Goal: Use online tool/utility: Use online tool/utility

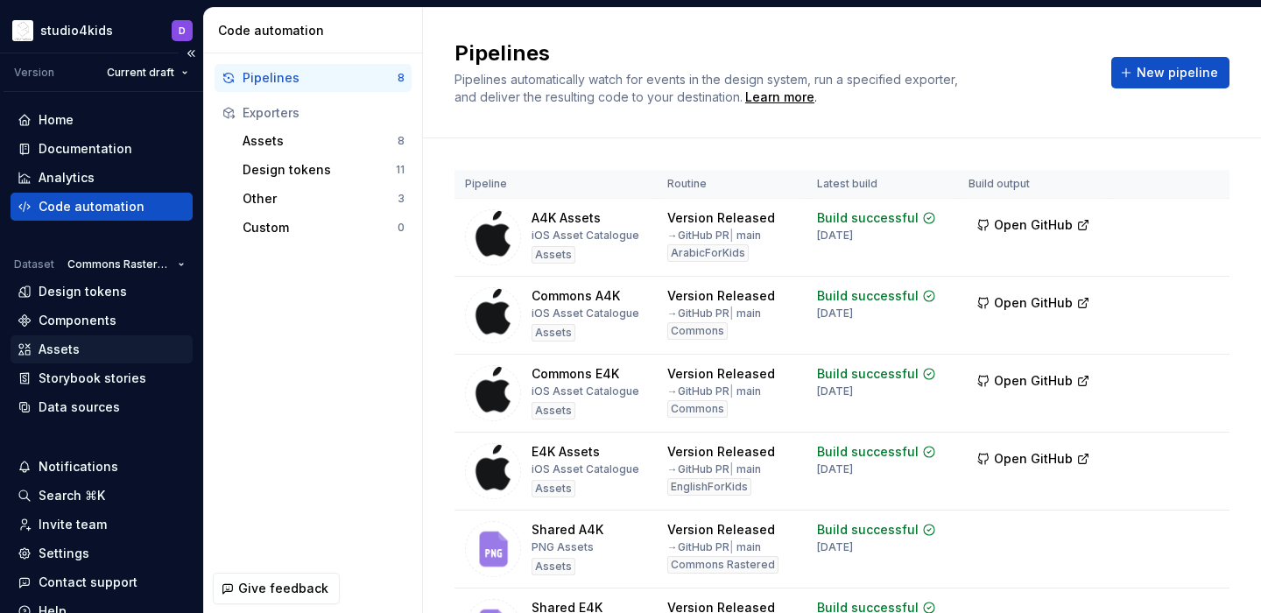
click at [58, 344] on div "Assets" at bounding box center [59, 350] width 41 height 18
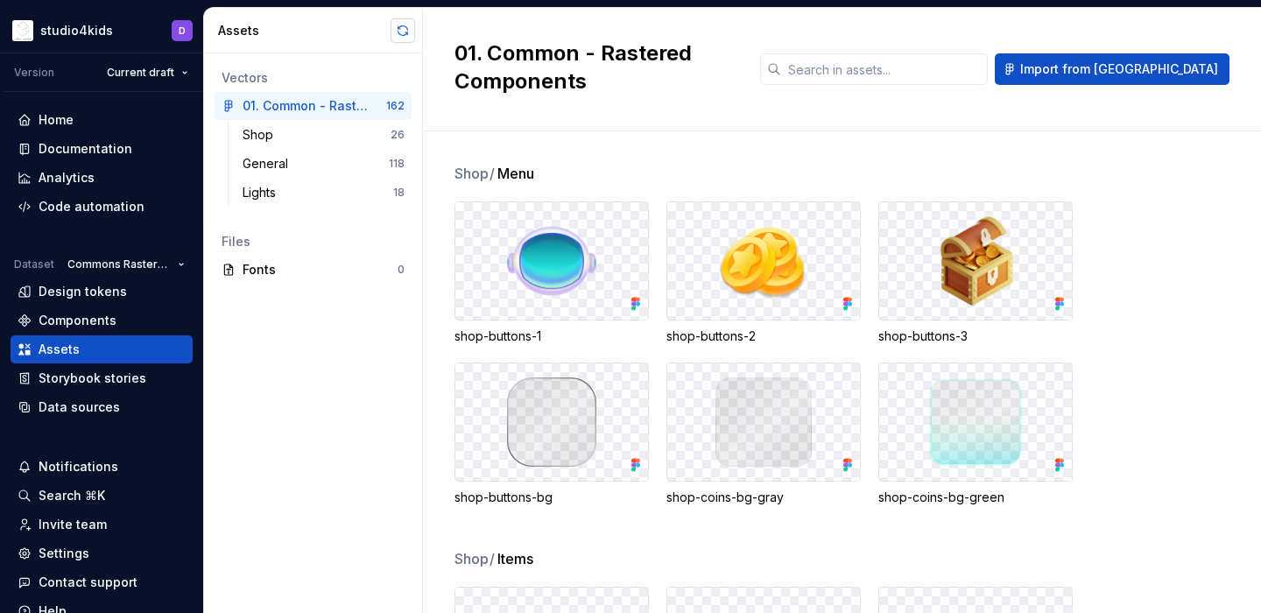
click at [396, 32] on button "button" at bounding box center [403, 30] width 25 height 25
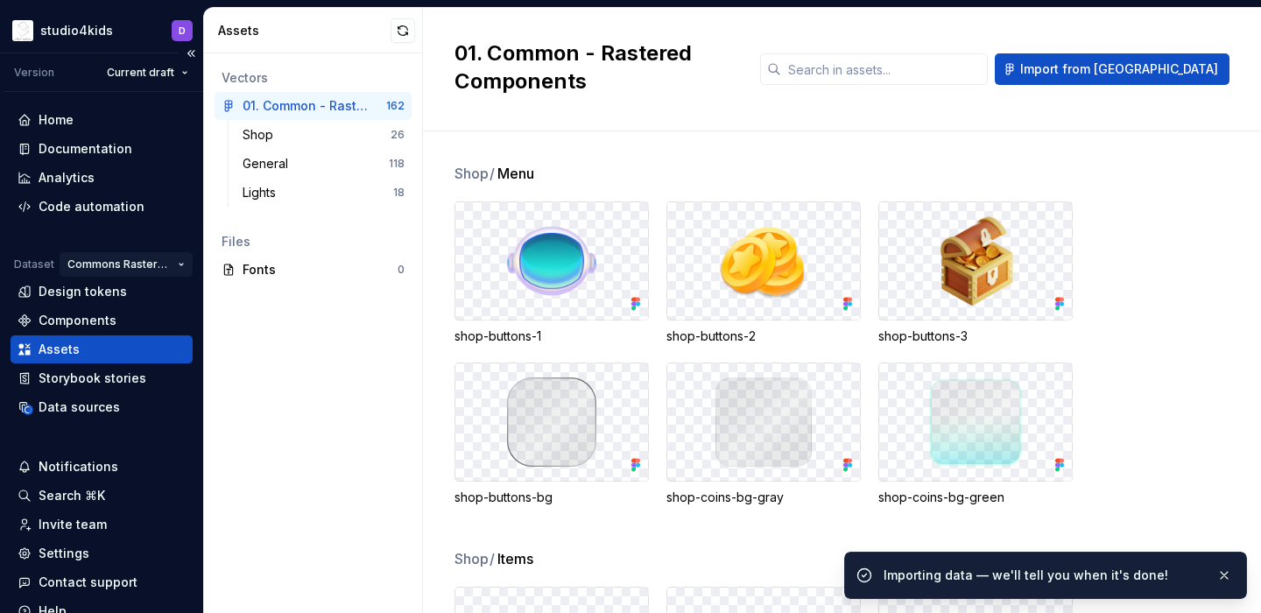
click at [130, 259] on html "studio4kids D Version Current draft Home Documentation Analytics Code automatio…" at bounding box center [630, 306] width 1261 height 613
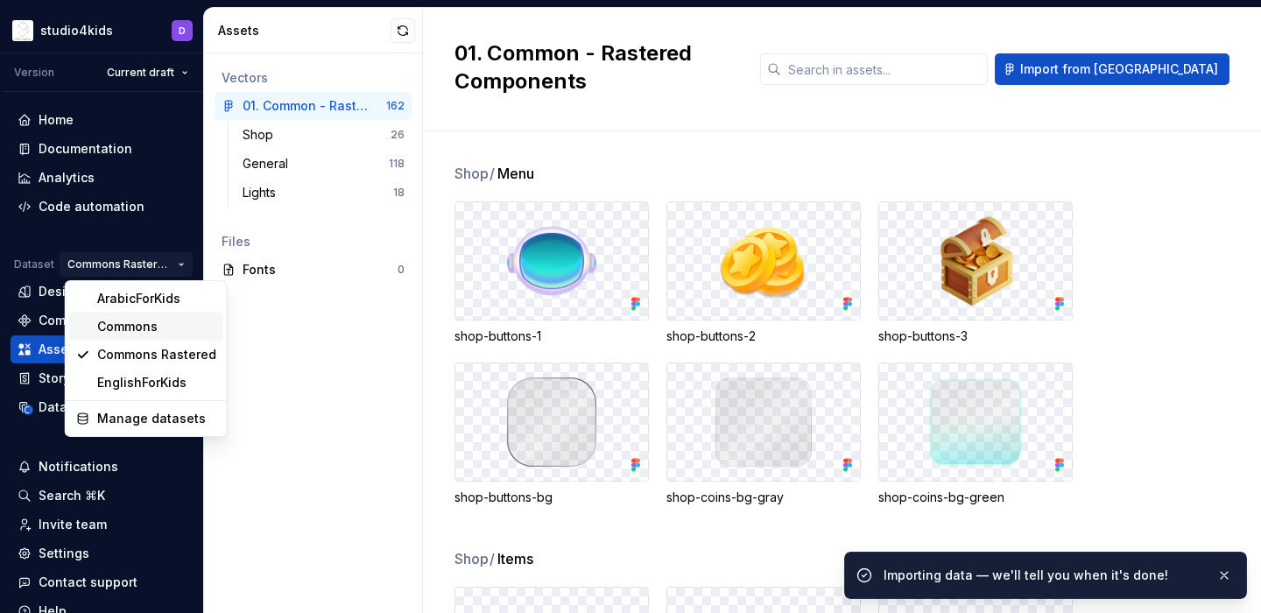
click at [122, 321] on div "Commons" at bounding box center [156, 327] width 119 height 18
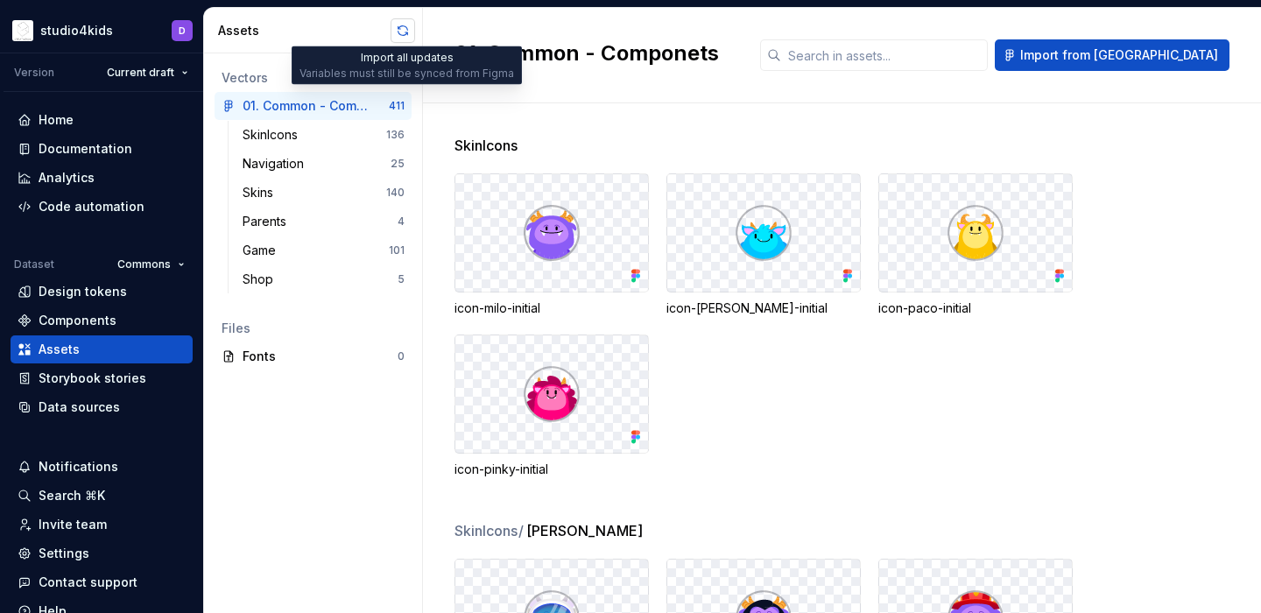
click at [399, 33] on button "button" at bounding box center [403, 30] width 25 height 25
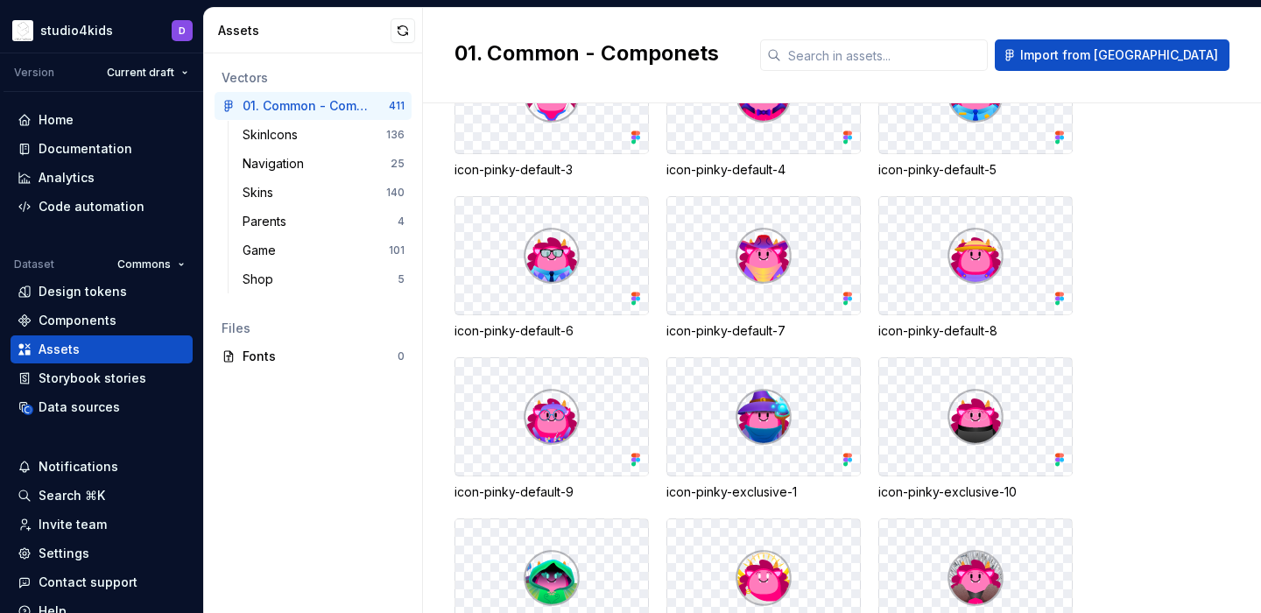
scroll to position [6628, 0]
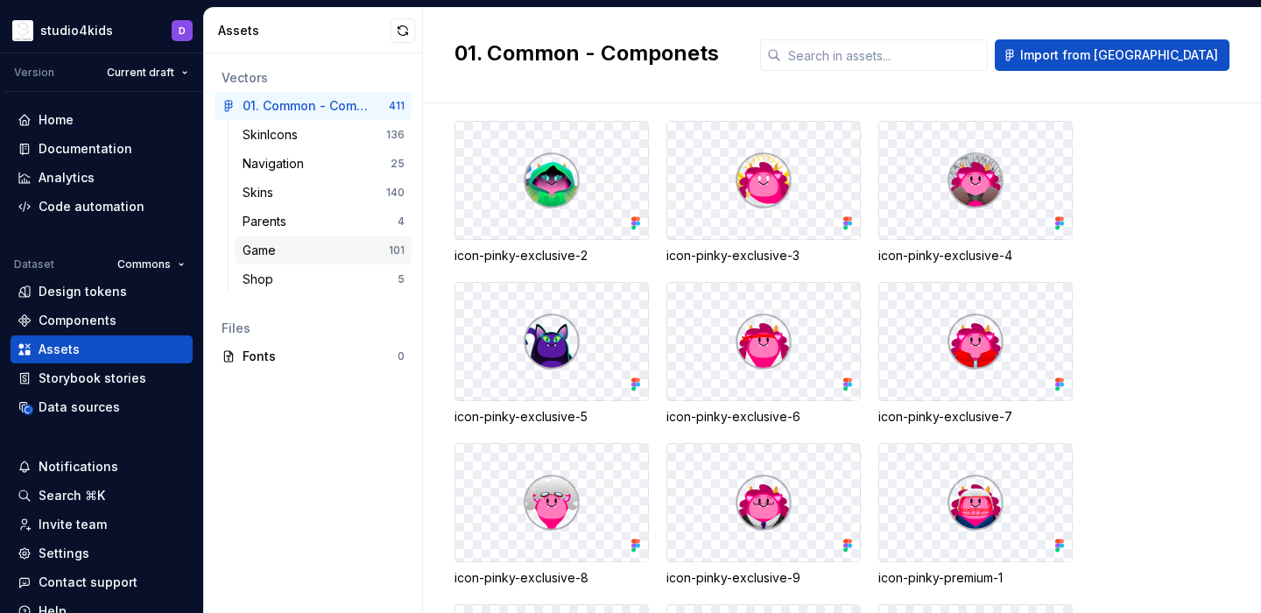
click at [301, 247] on div "Game" at bounding box center [316, 251] width 146 height 18
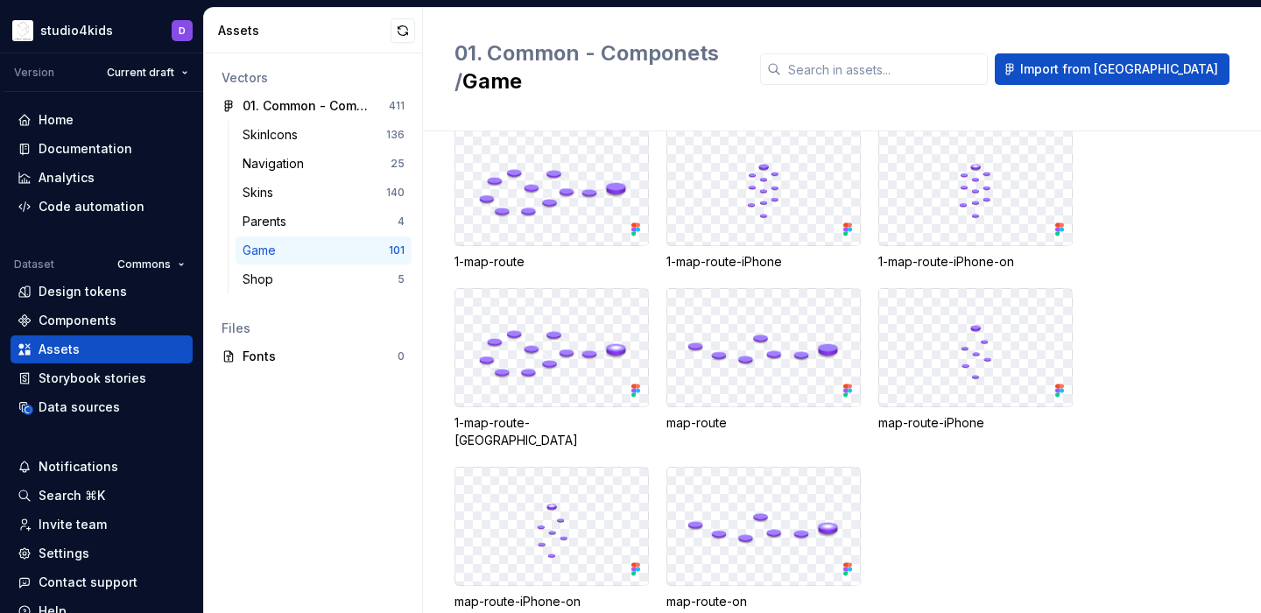
scroll to position [29, 0]
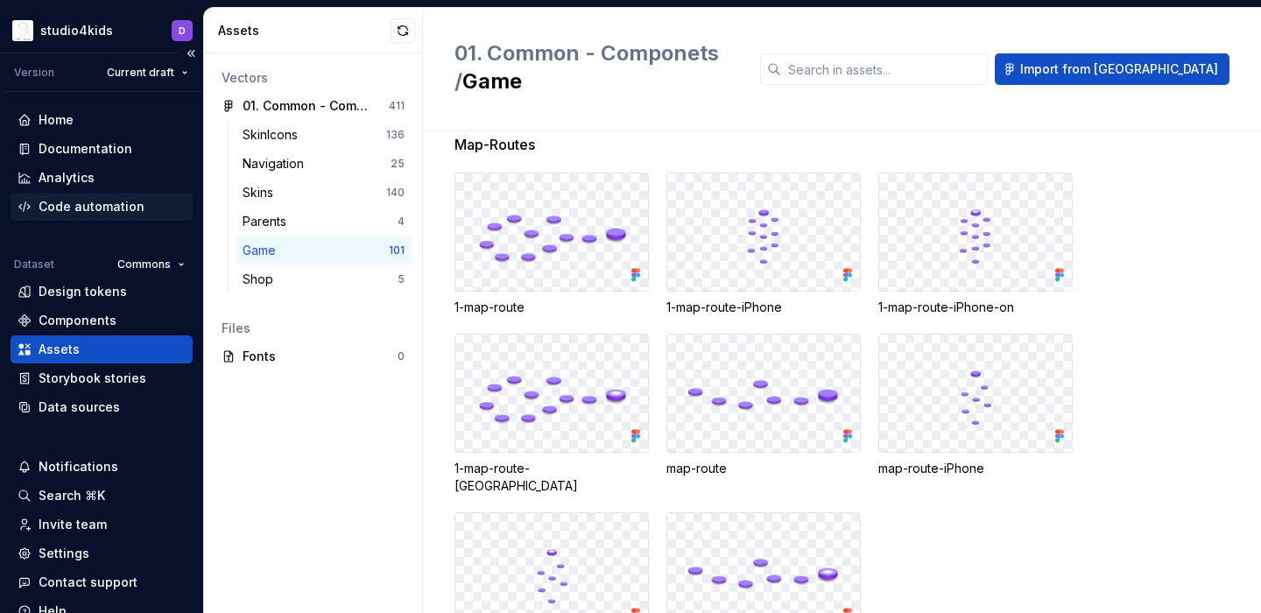
click at [99, 206] on div "Code automation" at bounding box center [92, 207] width 106 height 18
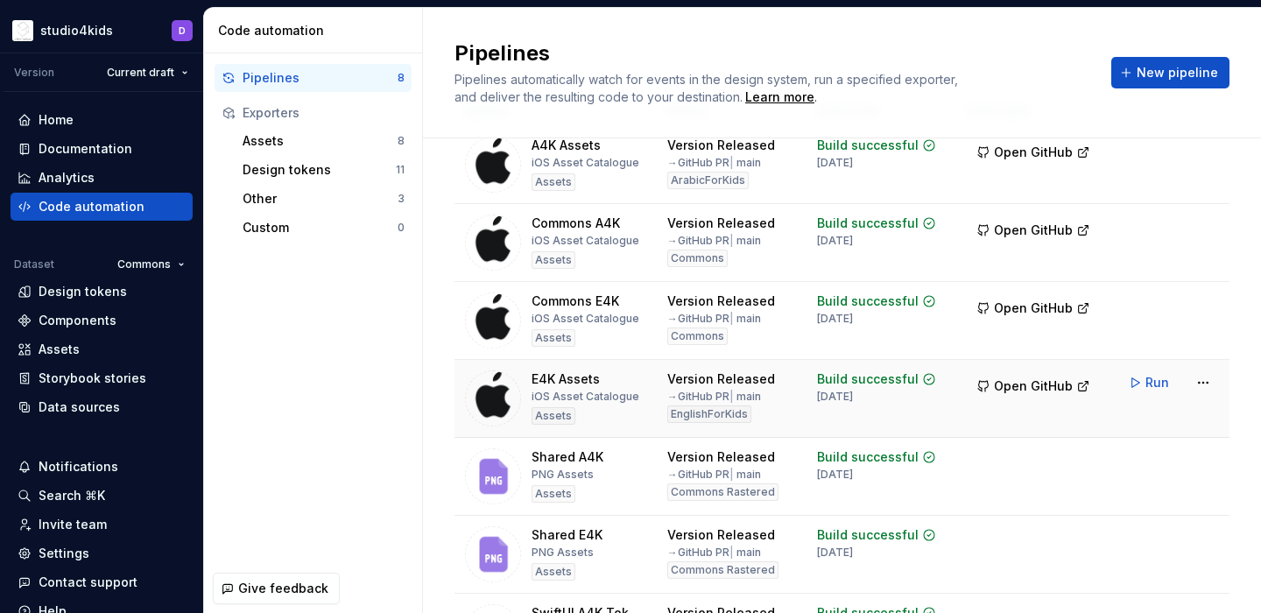
scroll to position [58, 0]
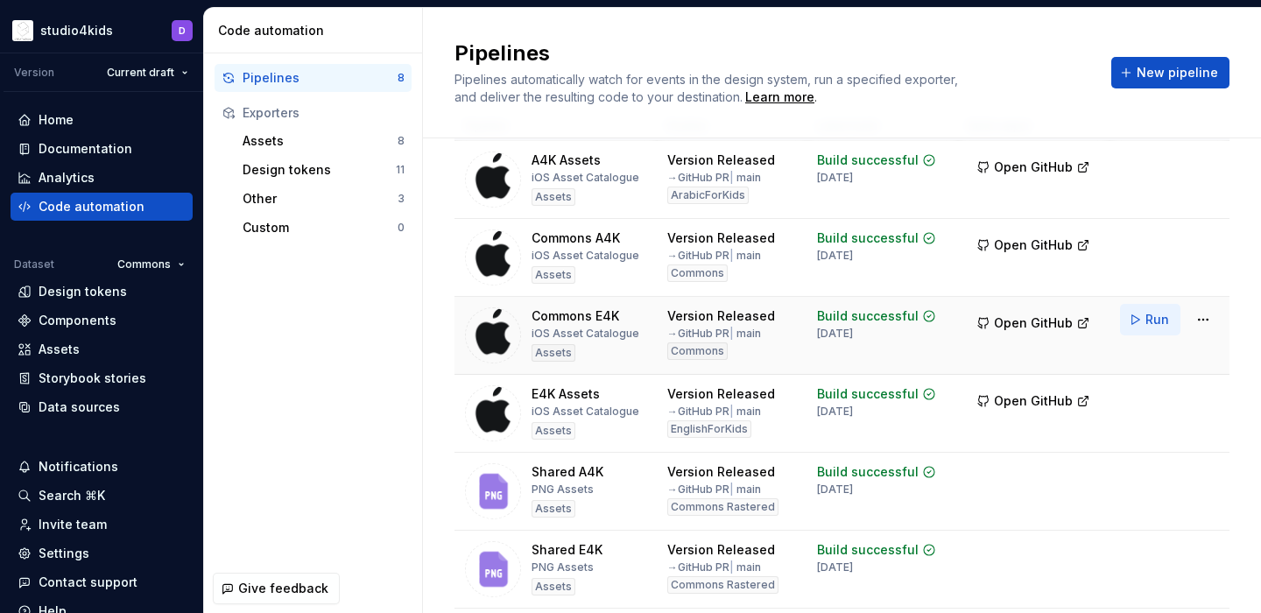
click at [1154, 319] on span "Run" at bounding box center [1157, 320] width 24 height 18
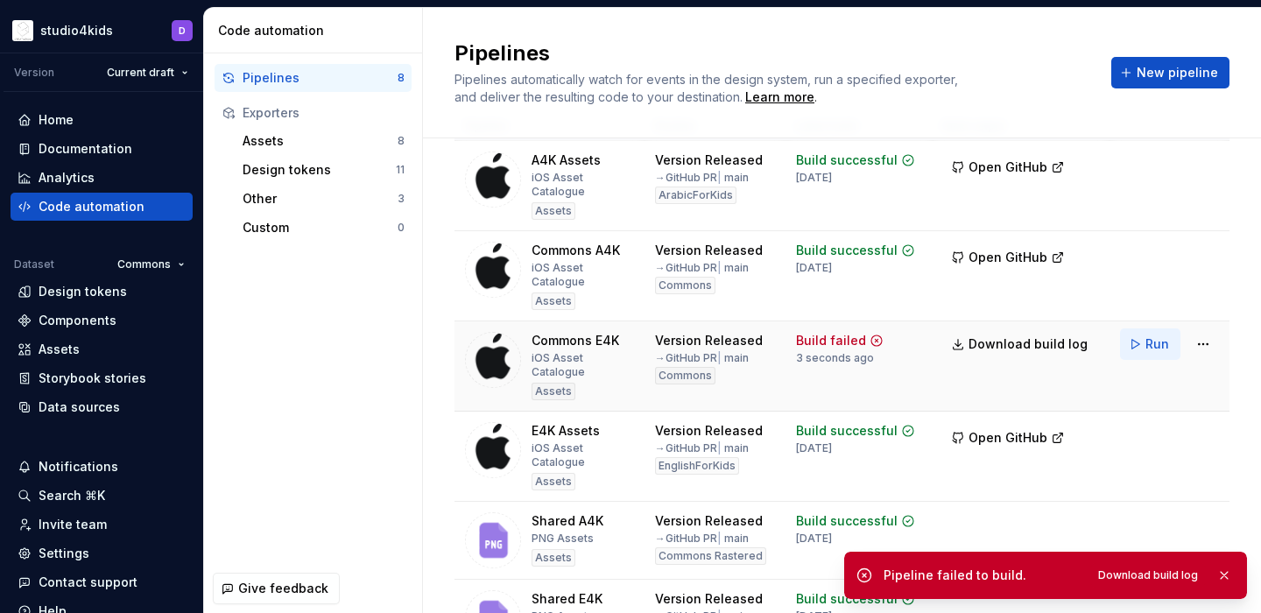
click at [1145, 328] on button "Run" at bounding box center [1150, 344] width 60 height 32
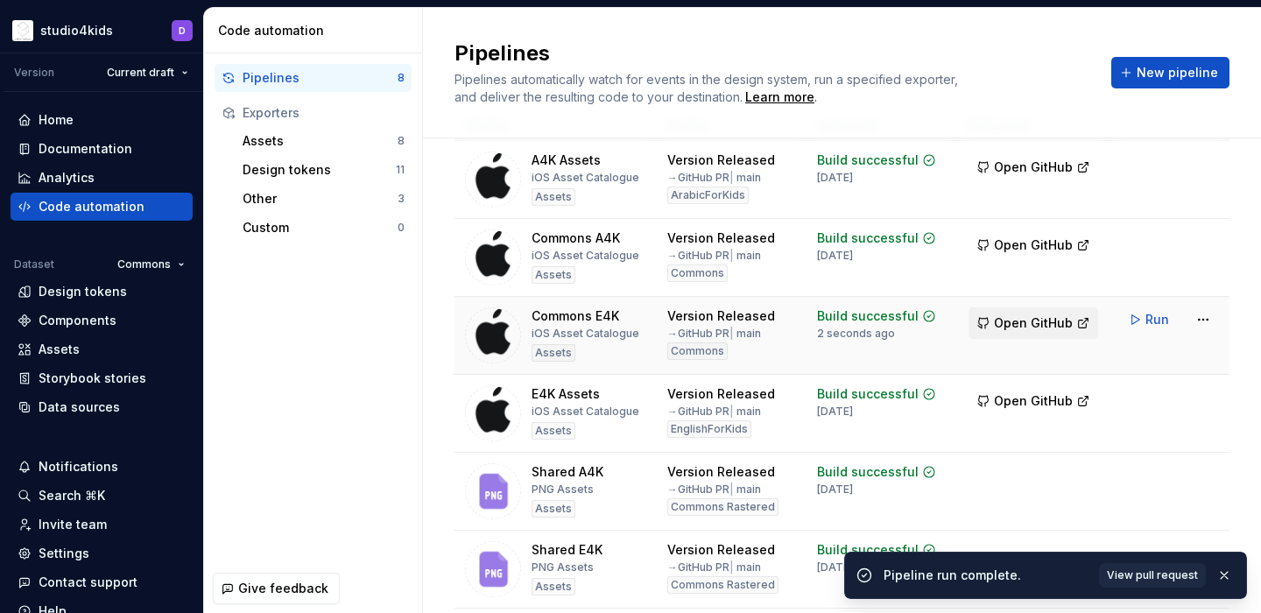
click at [1029, 320] on span "Open GitHub" at bounding box center [1033, 323] width 79 height 18
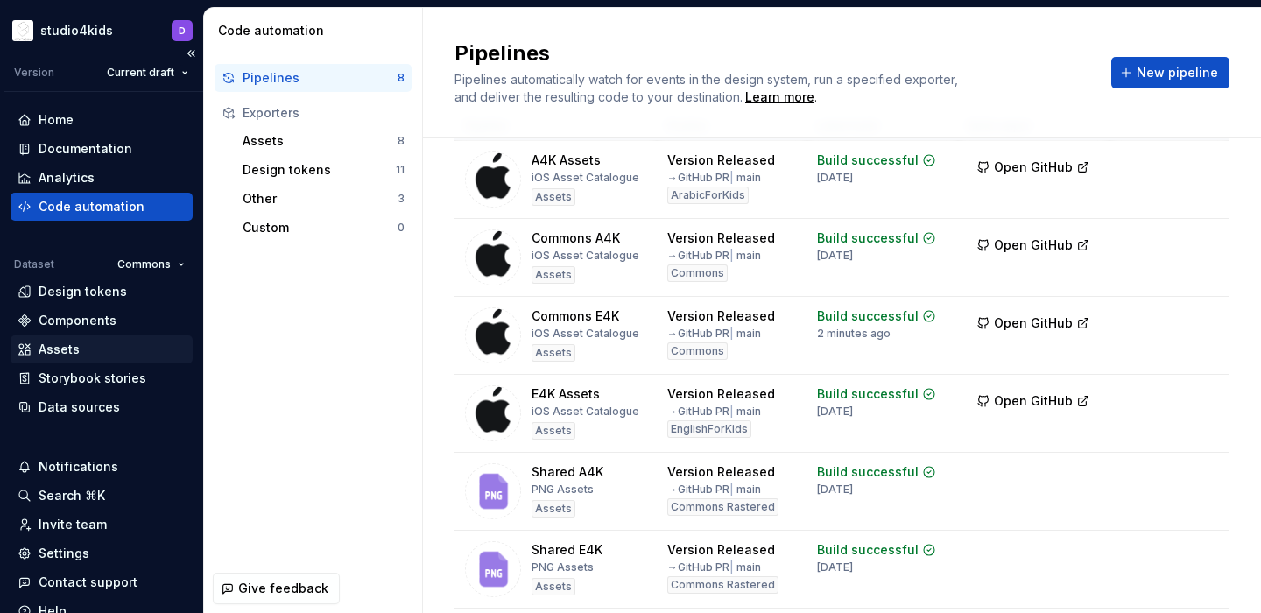
click at [81, 352] on div "Assets" at bounding box center [102, 350] width 168 height 18
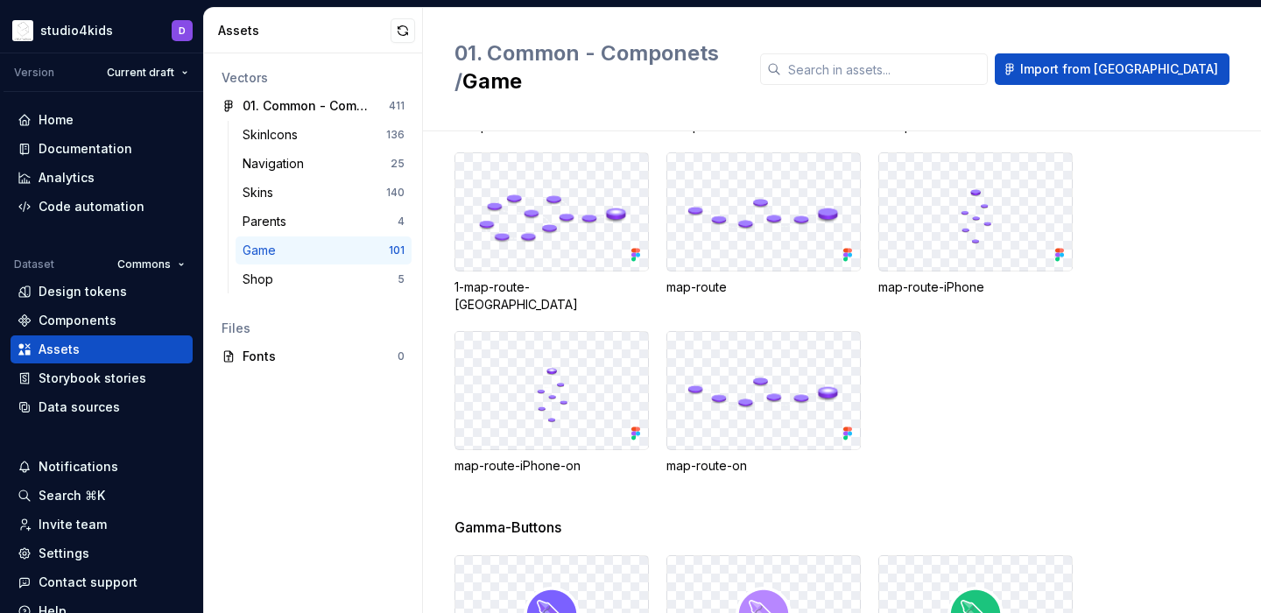
scroll to position [282, 0]
